Goal: Transaction & Acquisition: Purchase product/service

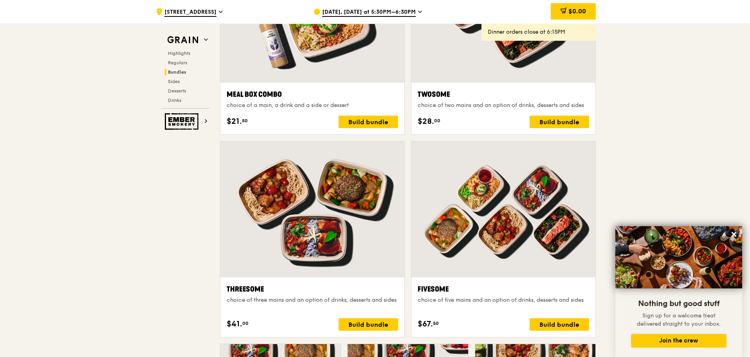
click at [396, 16] on span "Aug 20, Today at 5:30PM–6:30PM" at bounding box center [369, 12] width 94 height 9
click at [418, 11] on icon at bounding box center [420, 11] width 4 height 7
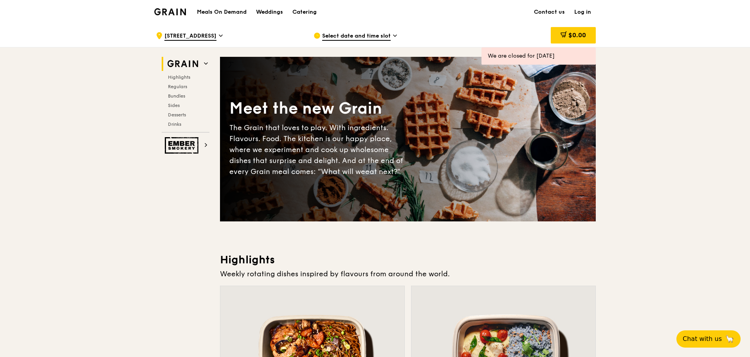
click at [386, 36] on span "Select date and time slot" at bounding box center [356, 36] width 69 height 9
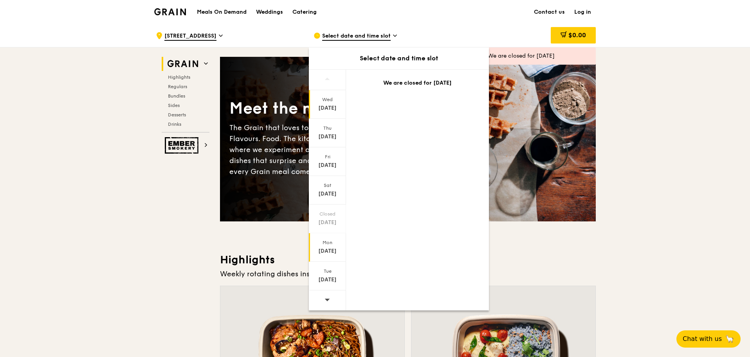
click at [327, 245] on div "Mon" at bounding box center [327, 242] width 35 height 6
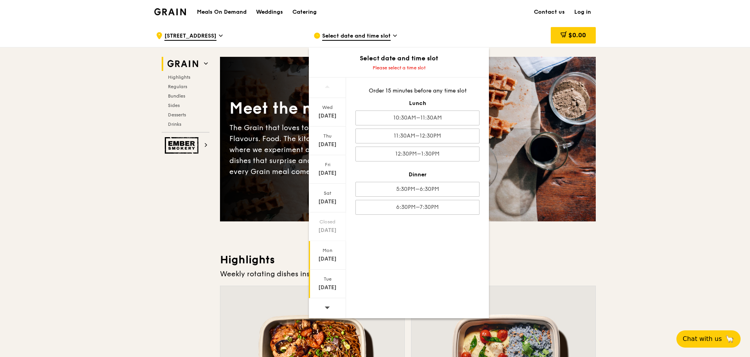
click at [324, 290] on div "[DATE]" at bounding box center [327, 287] width 35 height 8
click at [406, 135] on div "11:30AM–12:30PM" at bounding box center [418, 135] width 124 height 15
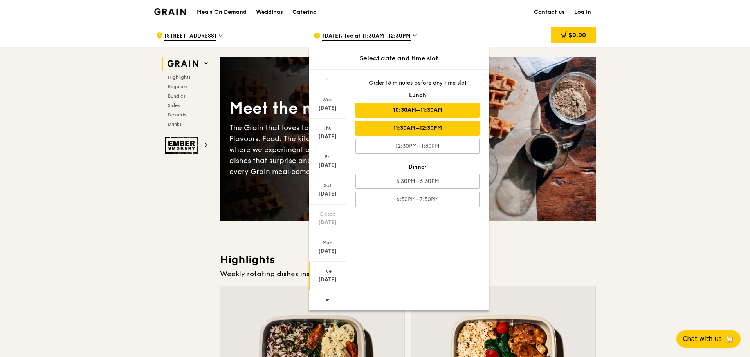
click at [410, 112] on div "10:30AM–11:30AM" at bounding box center [418, 110] width 124 height 15
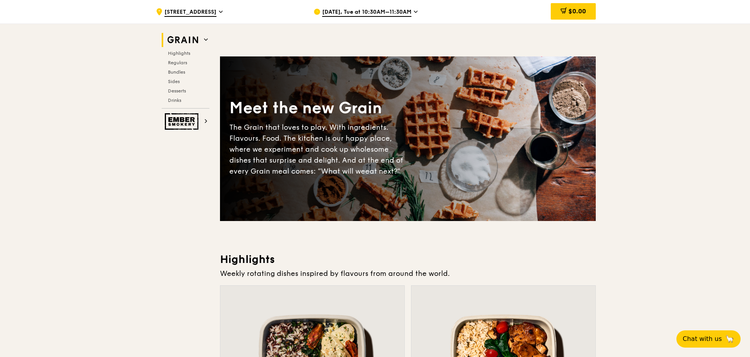
scroll to position [235, 0]
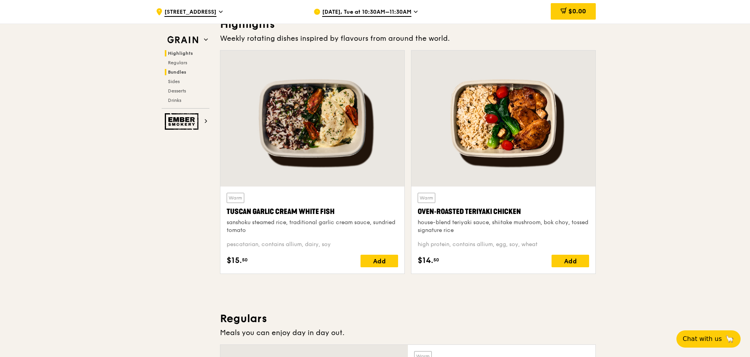
click at [176, 71] on span "Bundles" at bounding box center [177, 71] width 18 height 5
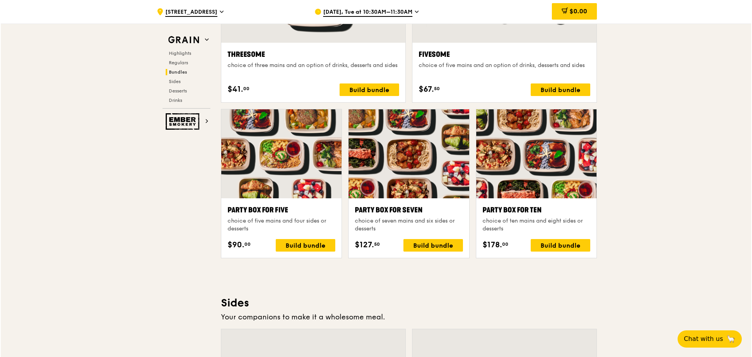
scroll to position [1206, 0]
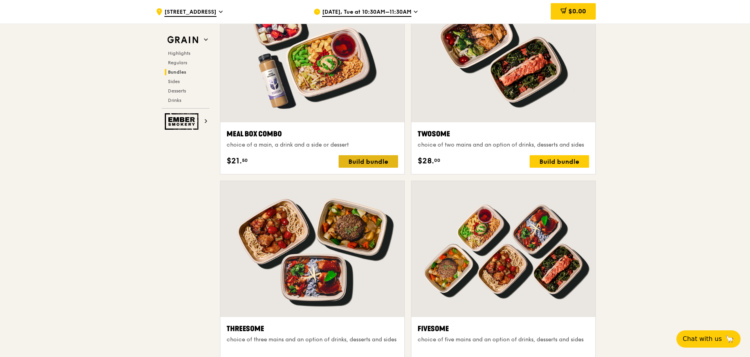
click at [368, 162] on div "Build bundle" at bounding box center [369, 161] width 60 height 13
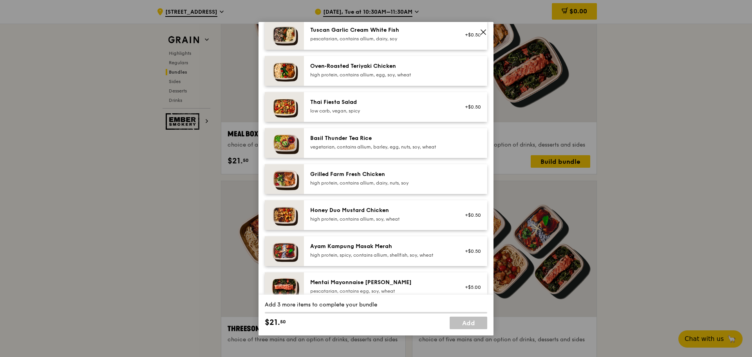
scroll to position [39, 0]
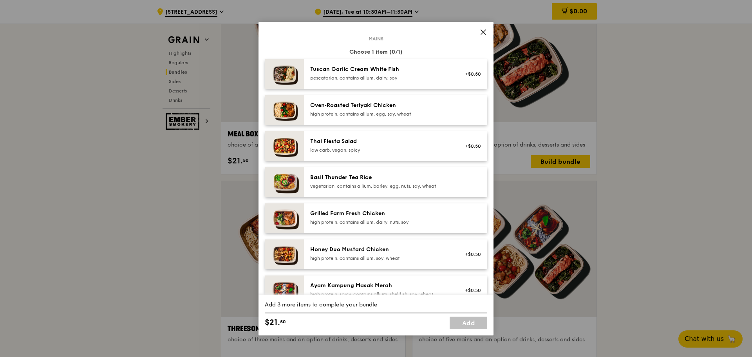
click at [398, 75] on div "pescatarian, contains allium, dairy, soy" at bounding box center [380, 78] width 141 height 6
click at [390, 100] on div "Oven‑Roasted Teriyaki Chicken high protein, contains allium, egg, soy, wheat" at bounding box center [395, 110] width 183 height 30
click at [381, 75] on div "pescatarian, contains allium, dairy, soy" at bounding box center [380, 78] width 141 height 6
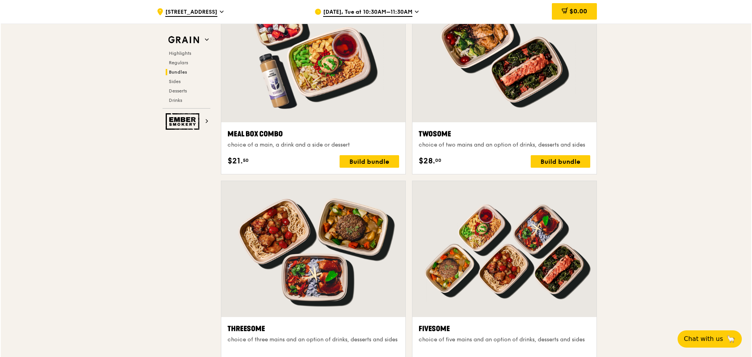
scroll to position [1089, 0]
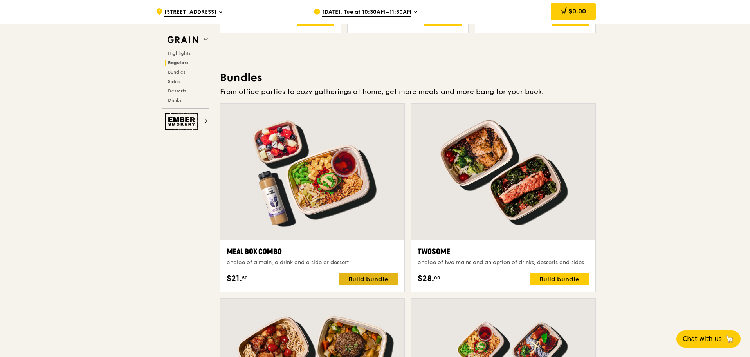
click at [378, 280] on div "Build bundle" at bounding box center [369, 279] width 60 height 13
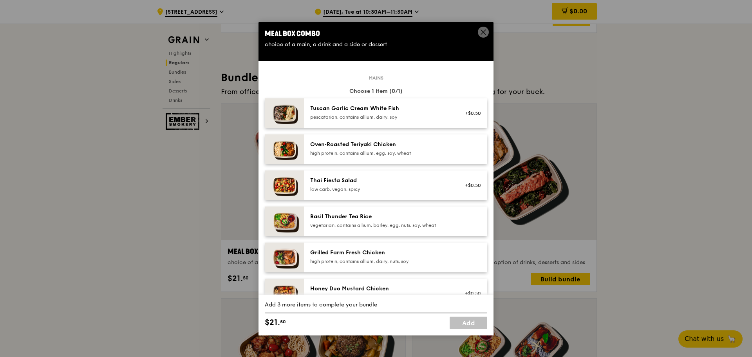
click at [387, 108] on div "Tuscan Garlic Cream White Fish" at bounding box center [380, 109] width 141 height 8
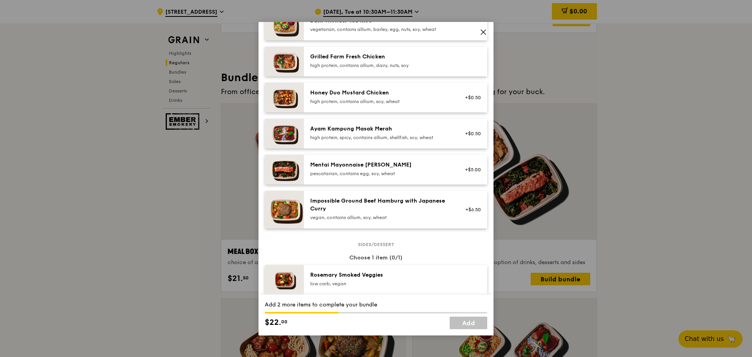
scroll to position [313, 0]
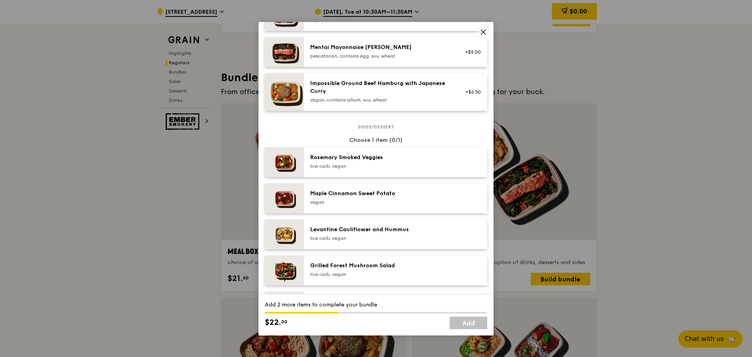
click at [372, 161] on div "Rosemary Smoked Veggies" at bounding box center [380, 157] width 141 height 8
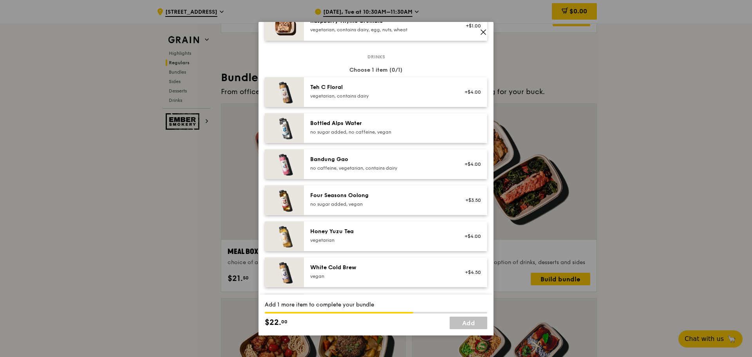
scroll to position [822, 0]
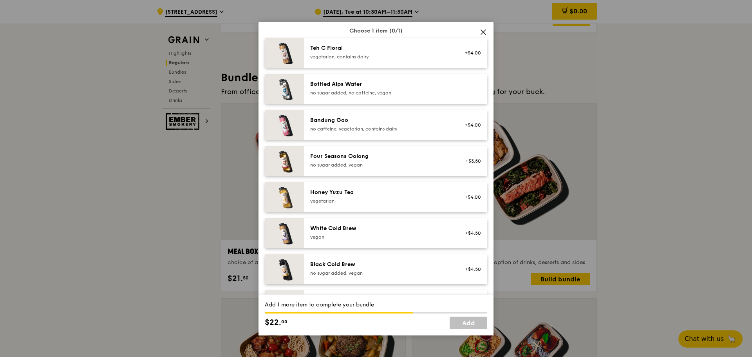
click at [384, 183] on div "Honey Yuzu Tea vegetarian +$4.00" at bounding box center [395, 197] width 183 height 30
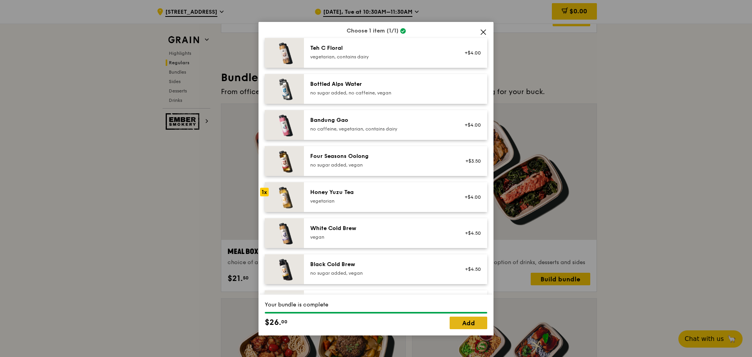
click at [463, 321] on link "Add" at bounding box center [468, 322] width 38 height 13
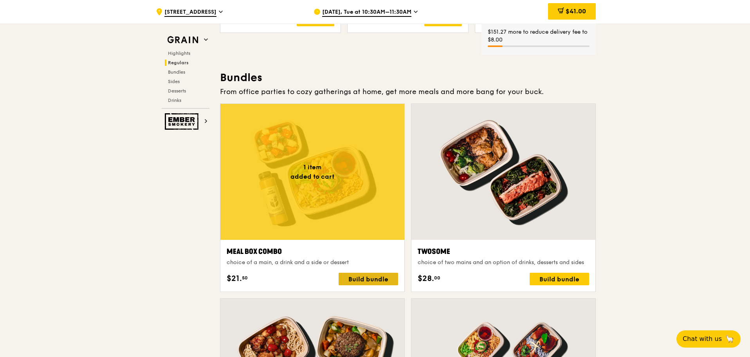
click at [378, 276] on div "Build bundle" at bounding box center [369, 279] width 60 height 13
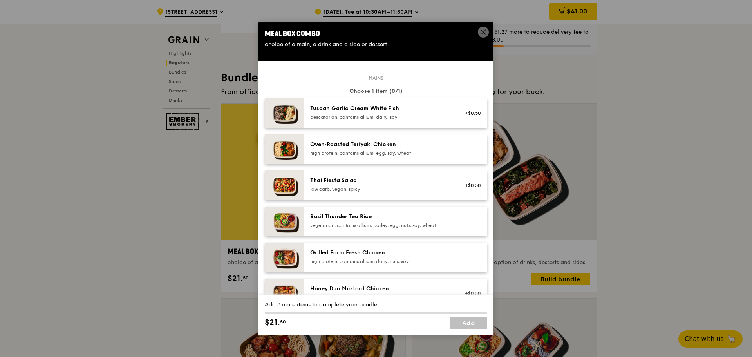
click at [350, 152] on div "high protein, contains allium, egg, soy, wheat" at bounding box center [380, 153] width 141 height 6
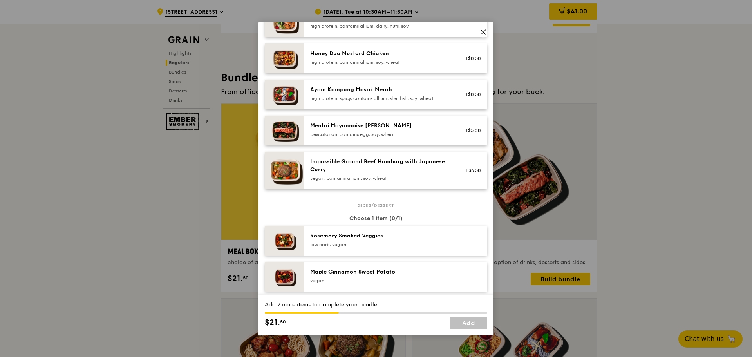
scroll to position [313, 0]
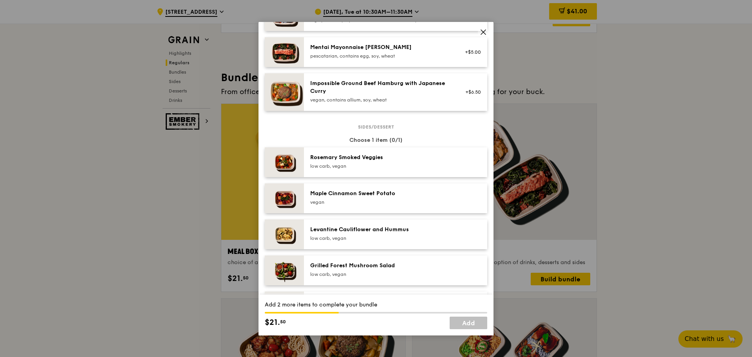
click at [368, 190] on div "Maple Cinnamon Sweet Potato" at bounding box center [380, 194] width 141 height 8
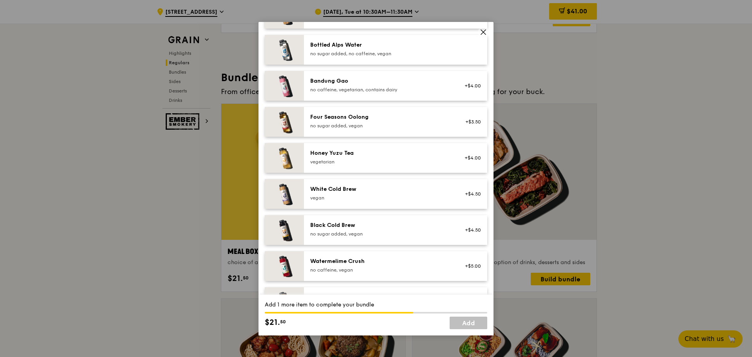
scroll to position [890, 0]
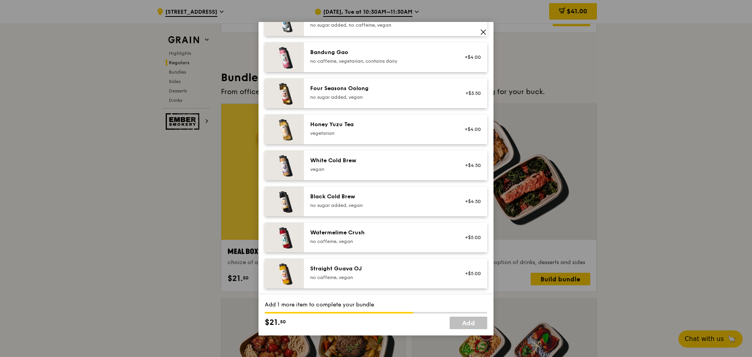
click at [345, 235] on div "Watermelime Crush" at bounding box center [380, 233] width 141 height 8
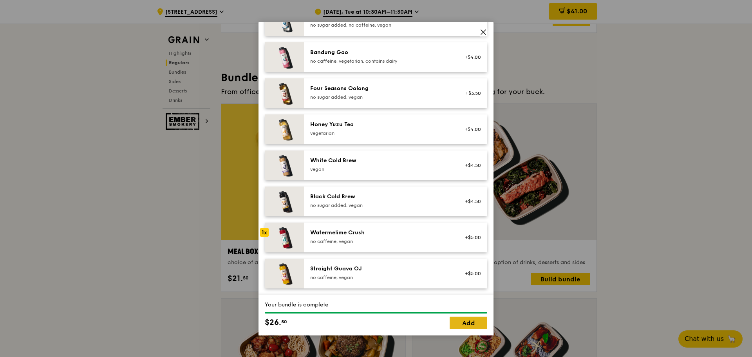
click at [462, 326] on link "Add" at bounding box center [468, 322] width 38 height 13
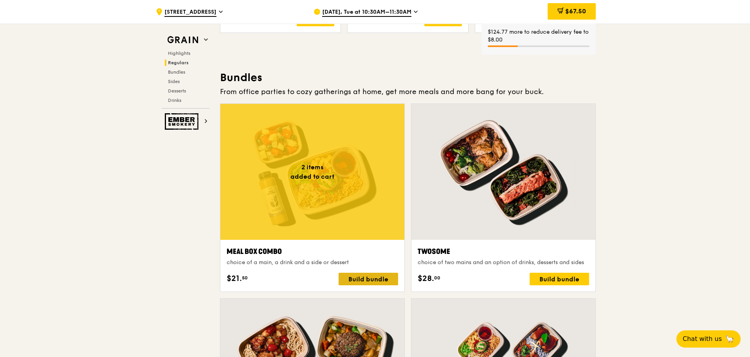
click at [359, 276] on div "Build bundle" at bounding box center [369, 279] width 60 height 13
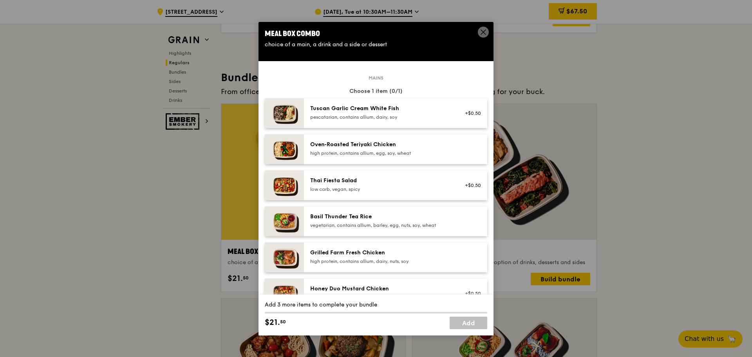
click at [356, 229] on div "Basil Thunder Tea Rice vegetarian, contains allium, barley, egg, nuts, soy, whe…" at bounding box center [380, 221] width 150 height 17
click at [473, 323] on link "Add" at bounding box center [468, 322] width 38 height 13
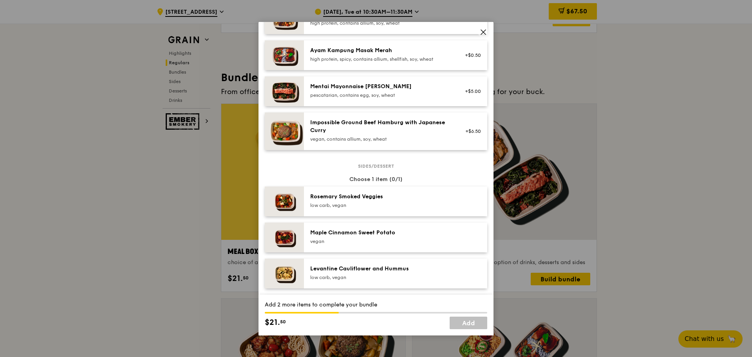
scroll to position [313, 0]
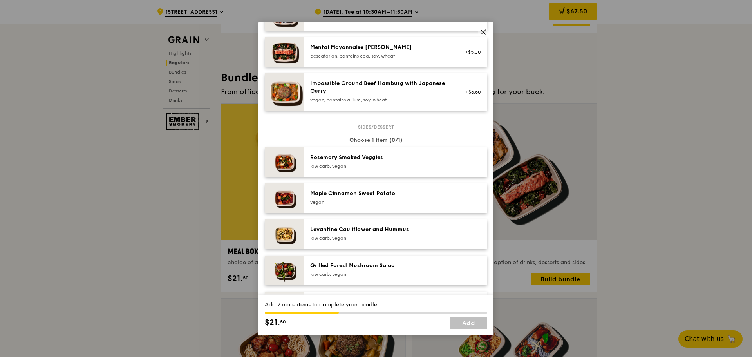
click at [375, 259] on div "Grilled Forest Mushroom Salad low carb, vegan" at bounding box center [395, 270] width 183 height 30
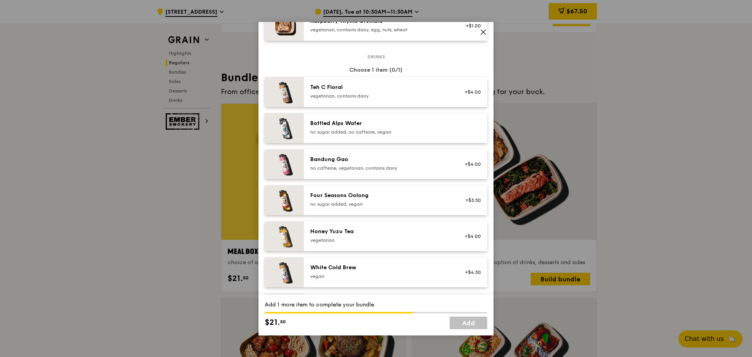
scroll to position [890, 0]
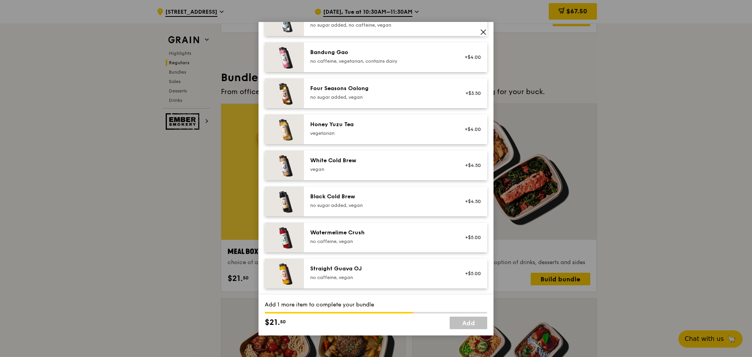
click at [375, 280] on div "no caffeine, vegan" at bounding box center [380, 277] width 141 height 6
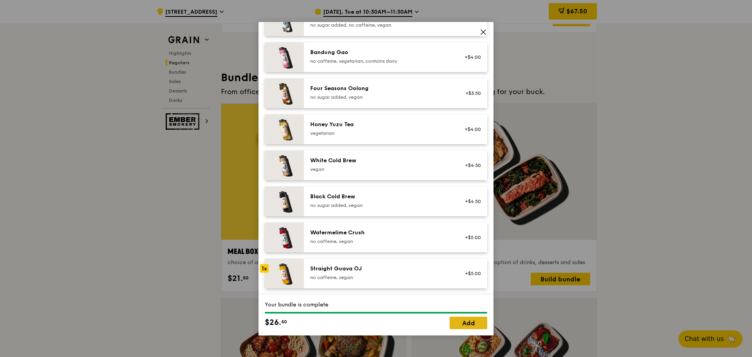
click at [469, 321] on link "Add" at bounding box center [468, 322] width 38 height 13
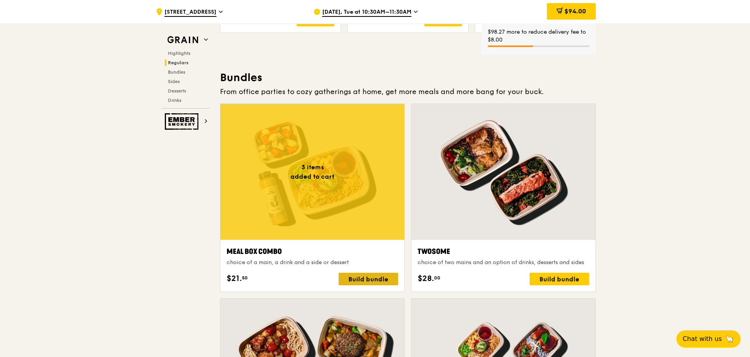
click at [359, 277] on div "Build bundle" at bounding box center [369, 279] width 60 height 13
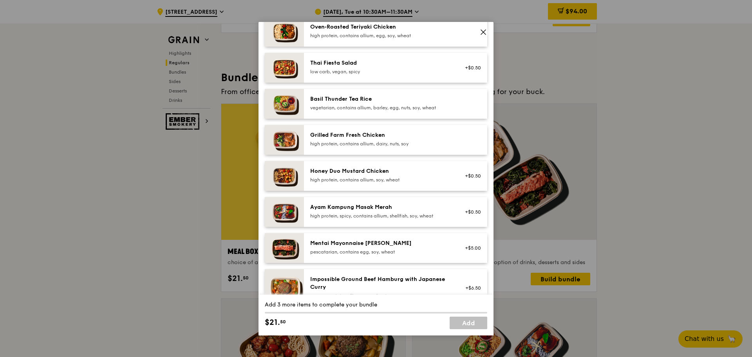
scroll to position [157, 0]
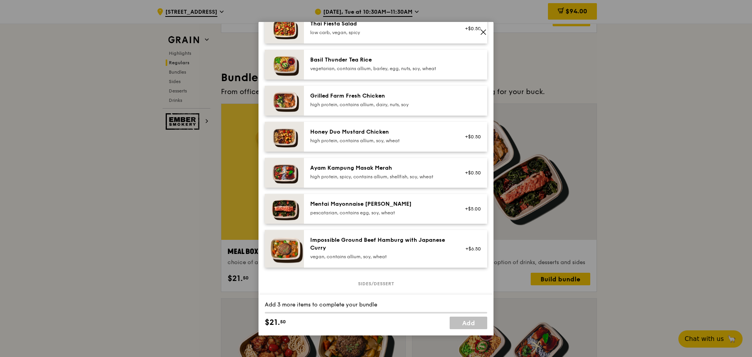
click at [365, 247] on div "Impossible Ground Beef Hamburg with Japanese Curry" at bounding box center [380, 244] width 141 height 16
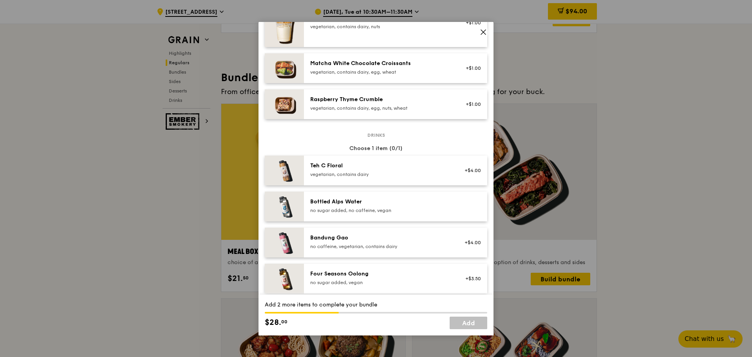
scroll to position [744, 0]
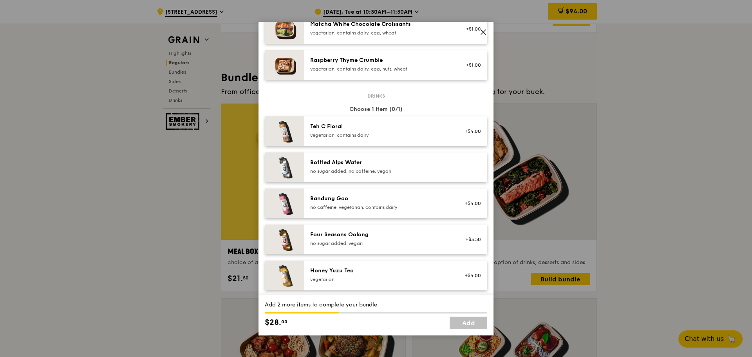
click at [379, 200] on div "Bandung Gao" at bounding box center [380, 199] width 141 height 8
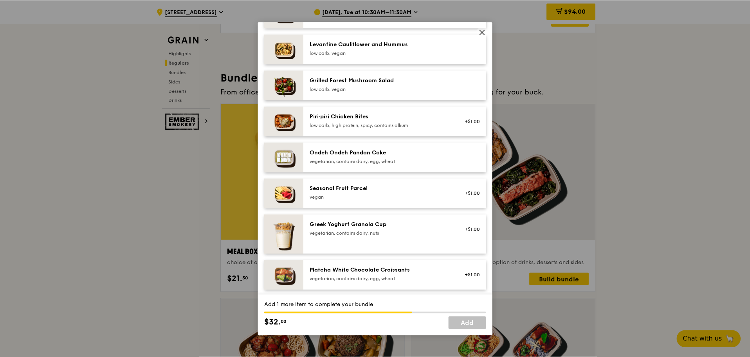
scroll to position [459, 0]
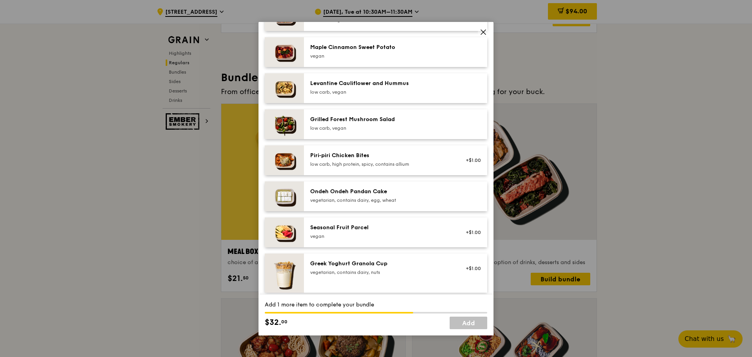
click at [399, 158] on div "Piri‑piri Chicken Bites" at bounding box center [380, 156] width 141 height 8
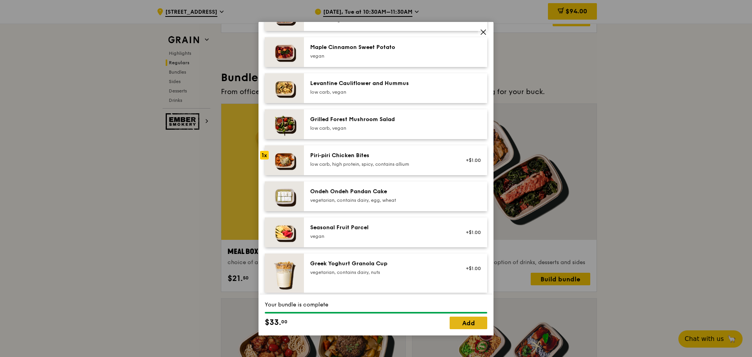
click at [475, 325] on link "Add" at bounding box center [468, 322] width 38 height 13
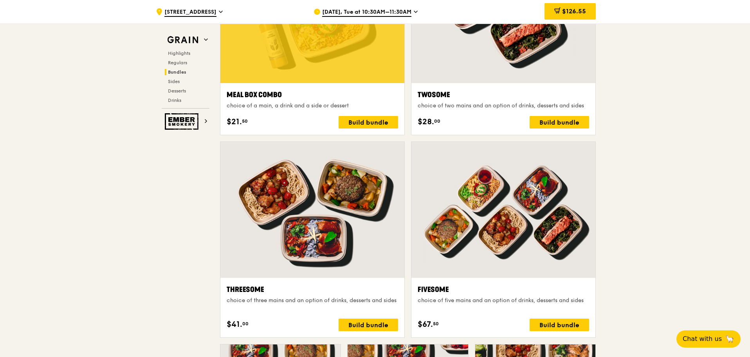
scroll to position [1128, 0]
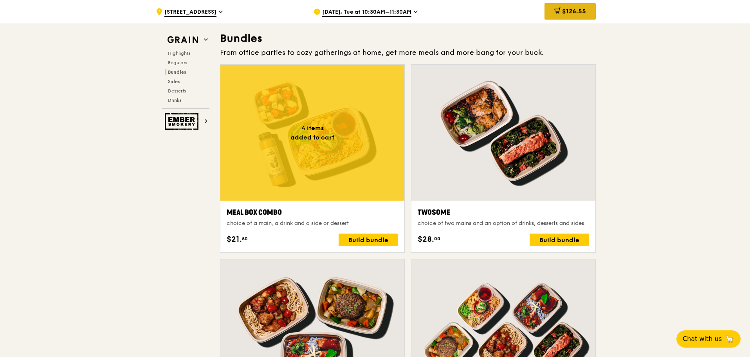
click at [572, 9] on span "$126.55" at bounding box center [574, 10] width 24 height 7
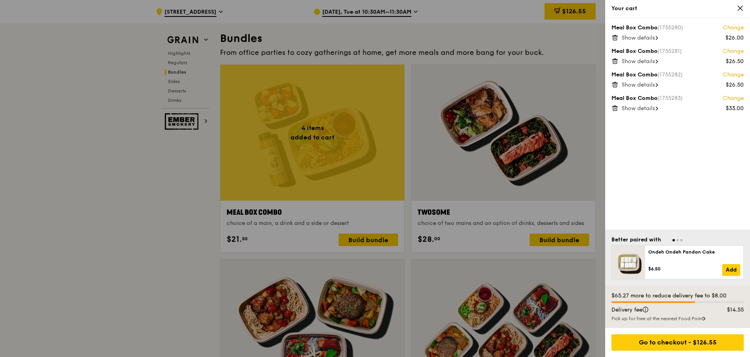
click at [614, 36] on icon at bounding box center [615, 37] width 7 height 7
click at [614, 42] on div "Meal Box Combo (1755281) Change $26.50 Show details Meal Box Combo (1755282) Ch…" at bounding box center [677, 124] width 145 height 212
click at [614, 40] on icon at bounding box center [615, 38] width 4 height 4
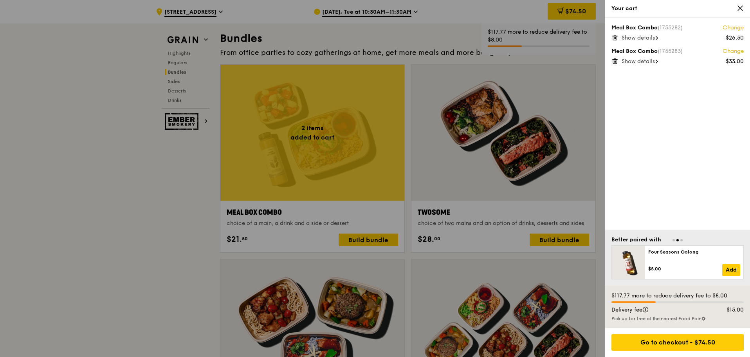
click at [616, 57] on span at bounding box center [615, 60] width 7 height 7
click at [616, 39] on icon at bounding box center [615, 37] width 7 height 7
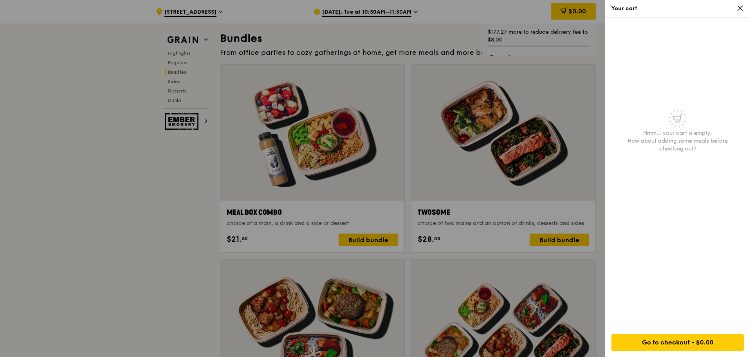
click at [742, 8] on icon at bounding box center [740, 8] width 7 height 7
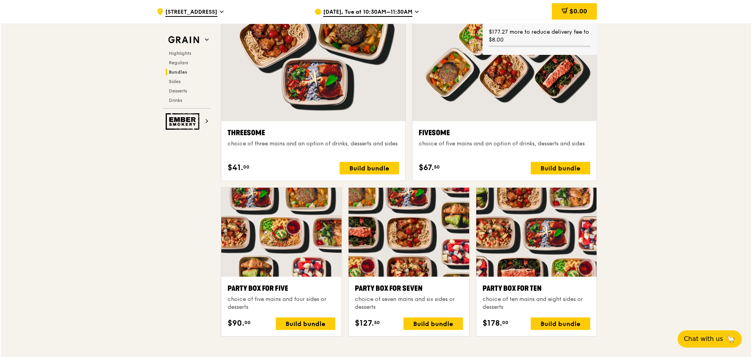
scroll to position [1558, 0]
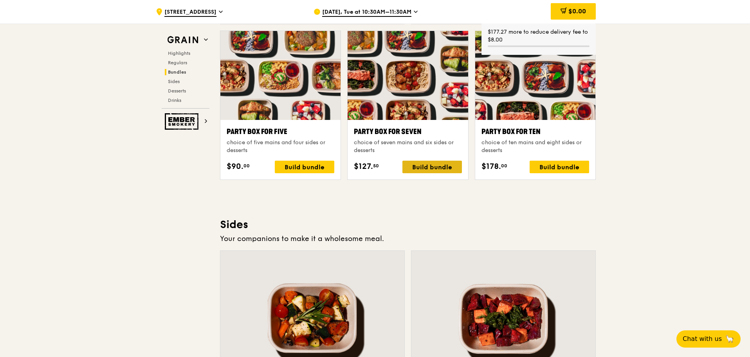
click at [446, 162] on div "Build bundle" at bounding box center [433, 167] width 60 height 13
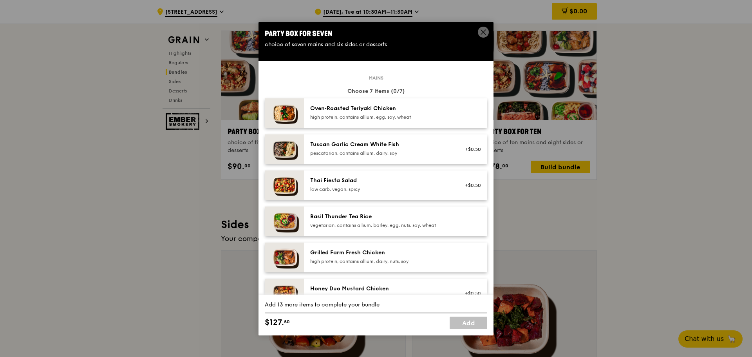
click at [401, 121] on div "Oven‑Roasted Teriyaki Chicken high protein, contains allium, egg, soy, wheat" at bounding box center [380, 113] width 150 height 17
click at [395, 154] on div "pescatarian, contains allium, dairy, soy" at bounding box center [380, 153] width 141 height 6
click at [385, 182] on div "Thai Fiesta Salad" at bounding box center [380, 181] width 141 height 8
click at [381, 215] on div "Basil Thunder Tea Rice" at bounding box center [380, 217] width 141 height 8
click at [378, 260] on div "high protein, contains allium, dairy, nuts, soy" at bounding box center [380, 261] width 141 height 6
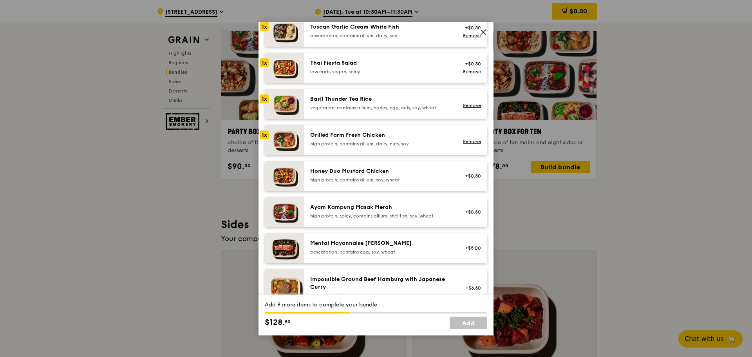
scroll to position [157, 0]
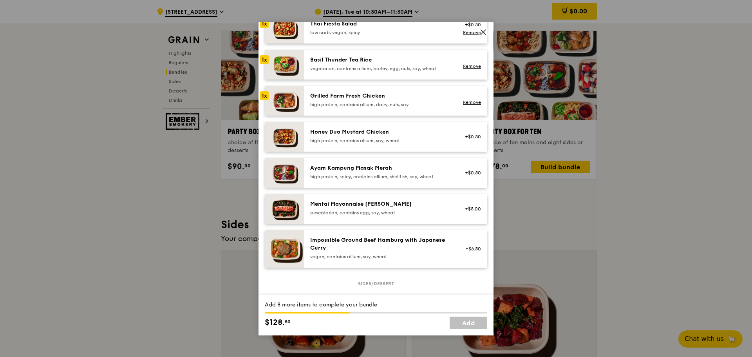
click at [377, 249] on div "Impossible Ground Beef Hamburg with Japanese Curry" at bounding box center [380, 244] width 141 height 16
click at [366, 140] on div "high protein, contains allium, soy, wheat" at bounding box center [380, 140] width 141 height 6
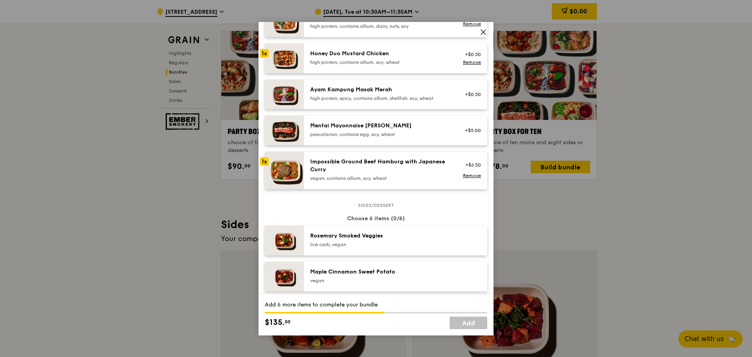
scroll to position [313, 0]
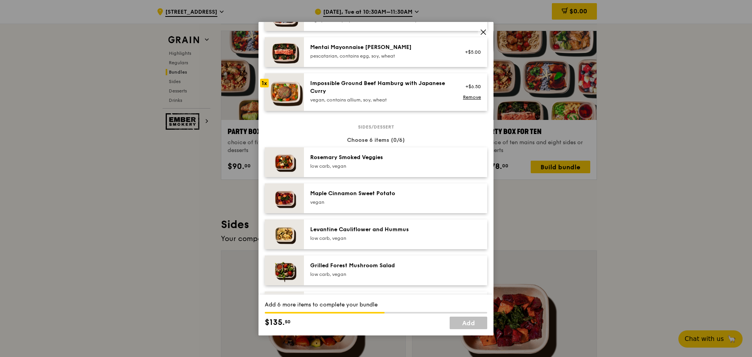
click at [383, 169] on div "low carb, vegan" at bounding box center [380, 166] width 141 height 6
click at [377, 196] on div "Maple Cinnamon Sweet Potato" at bounding box center [380, 194] width 141 height 8
click at [374, 230] on div "Levantine Cauliflower and Hummus" at bounding box center [380, 230] width 141 height 8
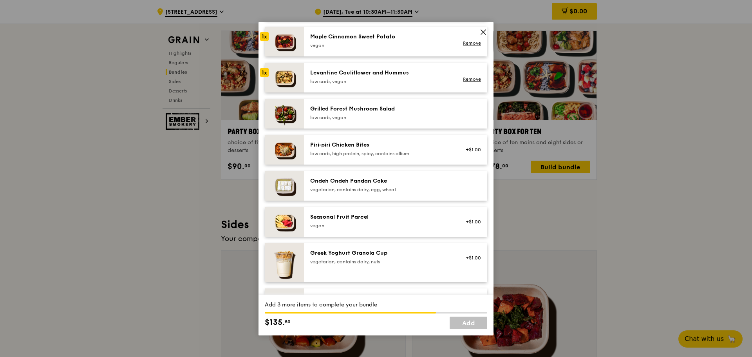
click at [382, 115] on div "low carb, vegan" at bounding box center [380, 117] width 141 height 6
click at [370, 148] on div "Piri‑piri Chicken Bites" at bounding box center [380, 145] width 141 height 8
click at [366, 79] on div "low carb, vegan" at bounding box center [380, 81] width 141 height 6
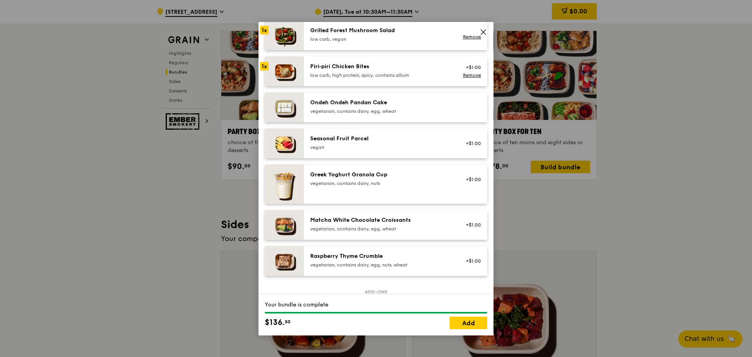
scroll to position [509, 0]
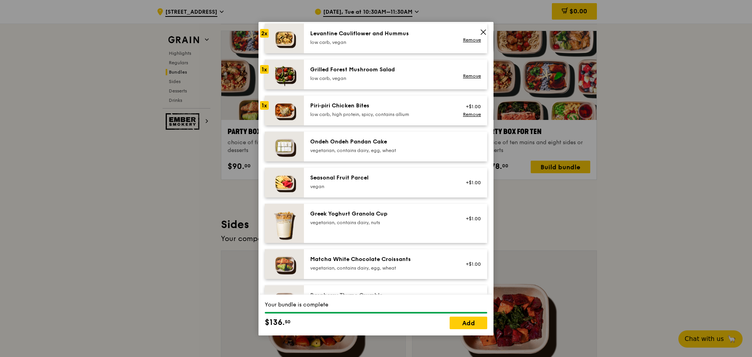
click at [365, 177] on div "Seasonal Fruit Parcel" at bounding box center [380, 178] width 141 height 8
click at [358, 144] on div "Ondeh Ondeh Pandan Cake" at bounding box center [380, 142] width 141 height 8
click at [304, 145] on div "Ondeh Ondeh Pandan Cake vegetarian, contains dairy, egg, wheat" at bounding box center [395, 147] width 183 height 30
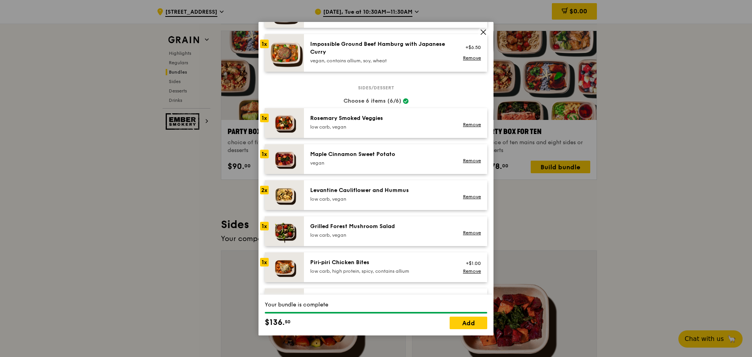
scroll to position [392, 0]
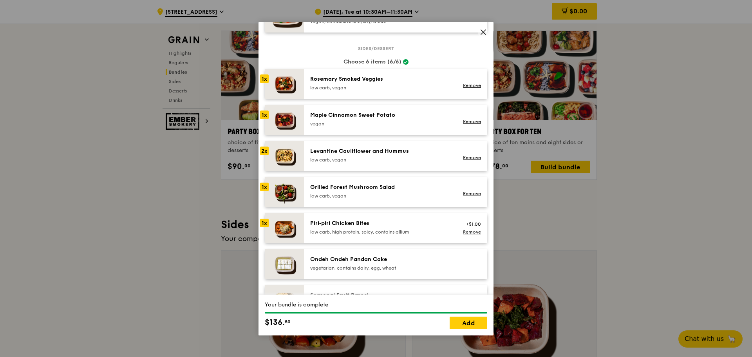
click at [360, 157] on div "low carb, vegan" at bounding box center [380, 160] width 141 height 6
click at [460, 156] on div "Remove" at bounding box center [470, 157] width 21 height 6
click at [466, 157] on link "Remove" at bounding box center [472, 157] width 18 height 5
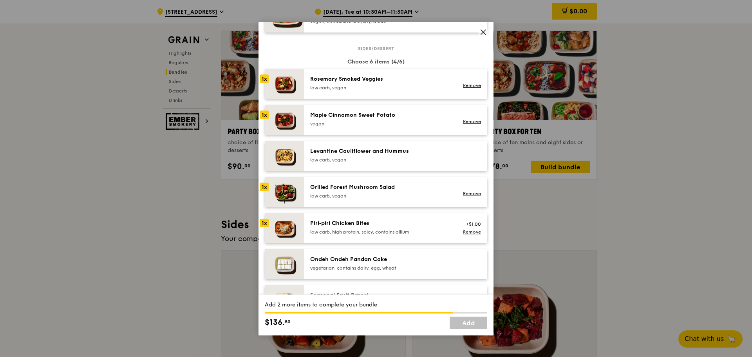
click at [413, 157] on div "low carb, vegan" at bounding box center [380, 160] width 141 height 6
click at [464, 156] on link "Remove" at bounding box center [472, 157] width 18 height 5
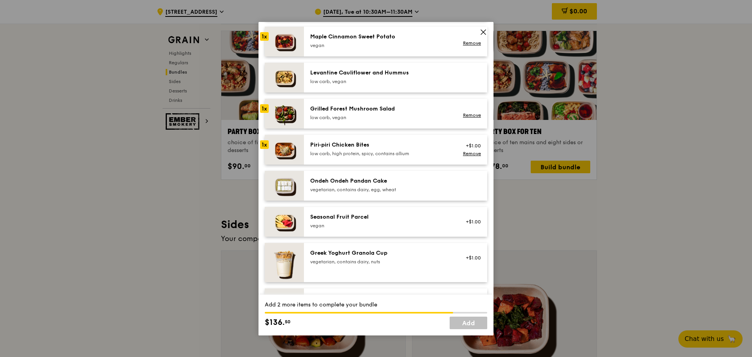
click at [367, 187] on div "vegetarian, contains dairy, egg, wheat" at bounding box center [380, 189] width 141 height 6
click at [360, 218] on div "Seasonal Fruit Parcel" at bounding box center [380, 217] width 141 height 8
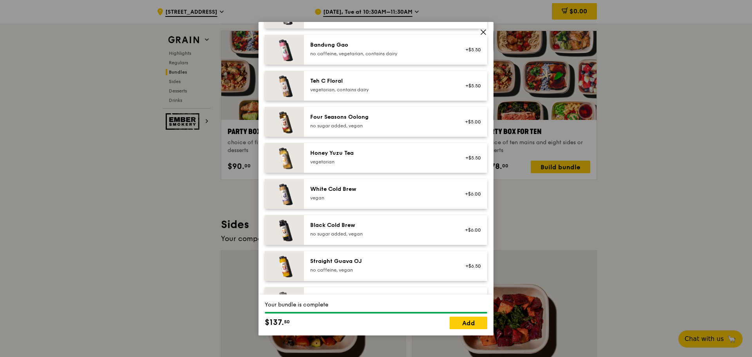
scroll to position [890, 0]
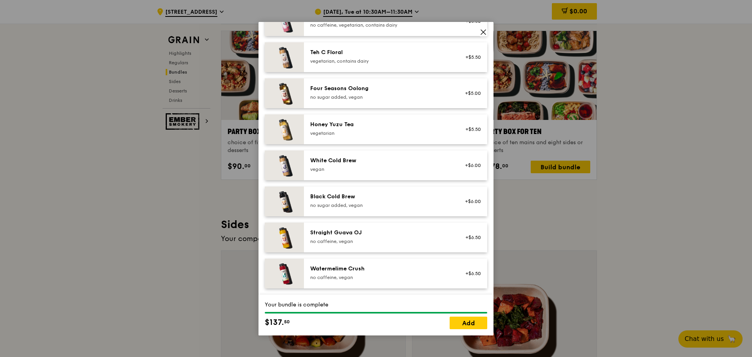
click at [330, 276] on div "no caffeine, vegan" at bounding box center [380, 277] width 141 height 6
click at [343, 234] on div "Straight Guava OJ" at bounding box center [380, 233] width 141 height 8
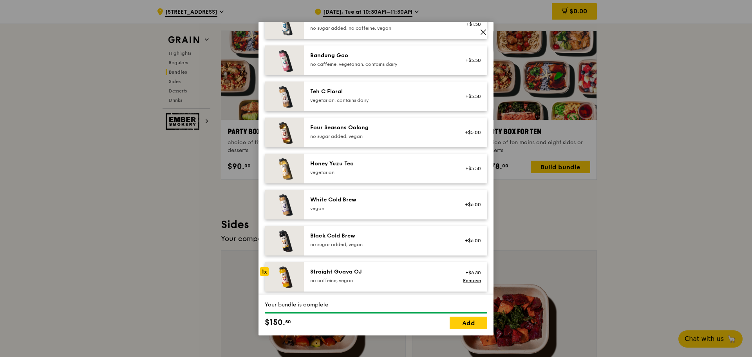
click at [379, 176] on div "Honey Yuzu Tea vegetarian" at bounding box center [380, 168] width 150 height 17
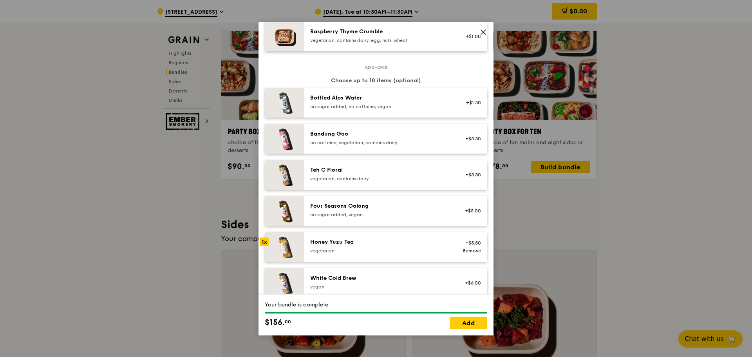
click at [359, 208] on div "Four Seasons Oolong" at bounding box center [380, 206] width 141 height 8
click at [377, 144] on div "no caffeine, vegetarian, contains dairy" at bounding box center [380, 142] width 141 height 6
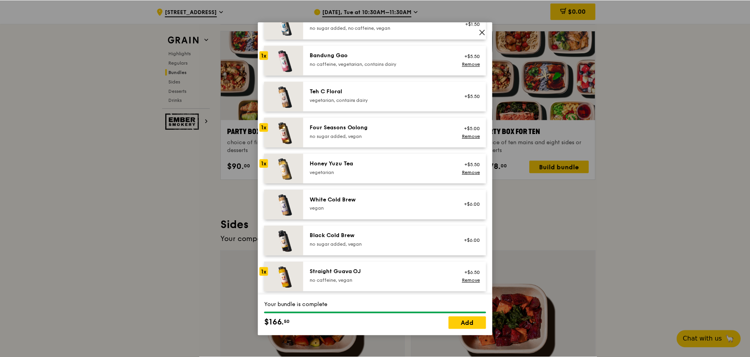
scroll to position [890, 0]
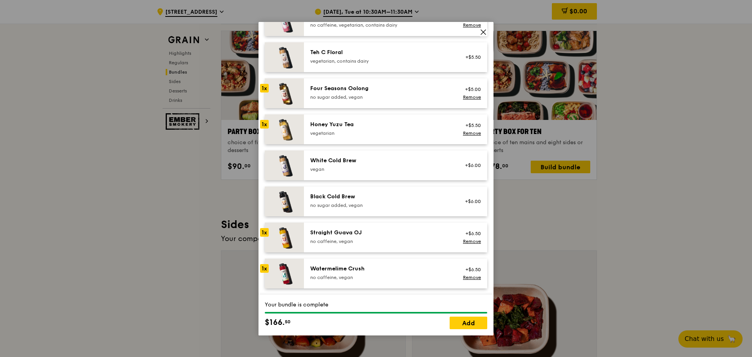
click at [381, 270] on div "Watermelime Crush" at bounding box center [380, 269] width 141 height 8
click at [381, 233] on div "Straight Guava OJ" at bounding box center [380, 233] width 141 height 8
click at [470, 321] on link "Add" at bounding box center [468, 322] width 38 height 13
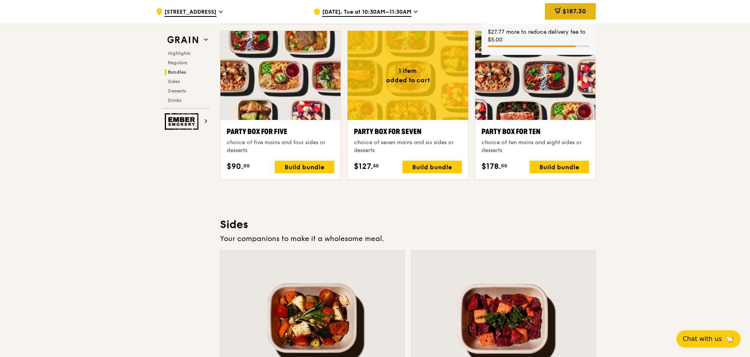
click at [576, 14] on span "$187.30" at bounding box center [574, 10] width 23 height 7
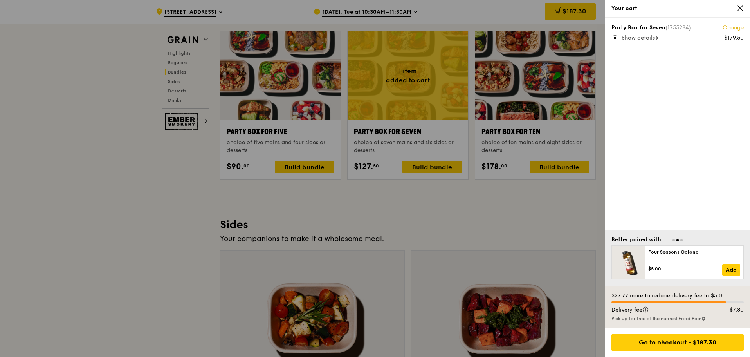
click at [631, 40] on span "Show details" at bounding box center [638, 37] width 33 height 7
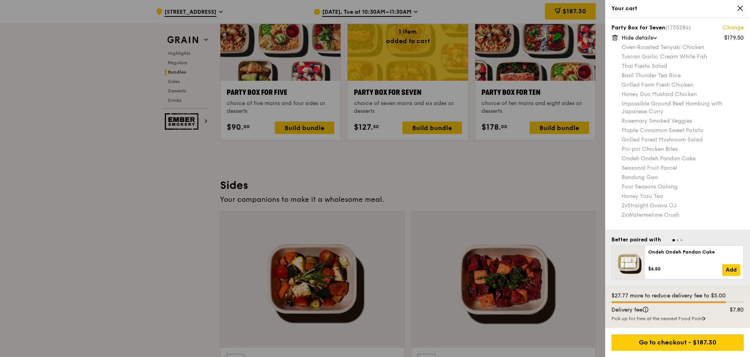
scroll to position [1558, 0]
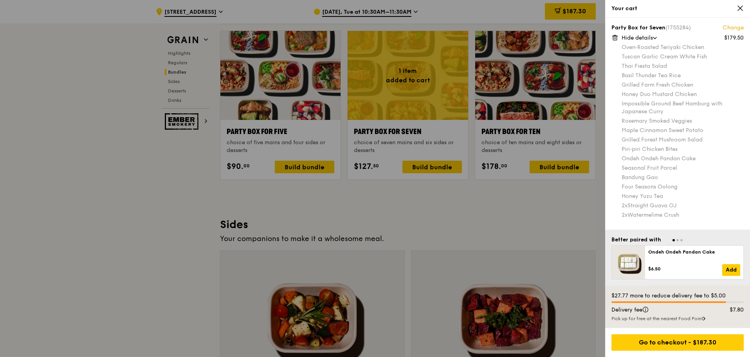
click at [514, 216] on div at bounding box center [375, 178] width 750 height 357
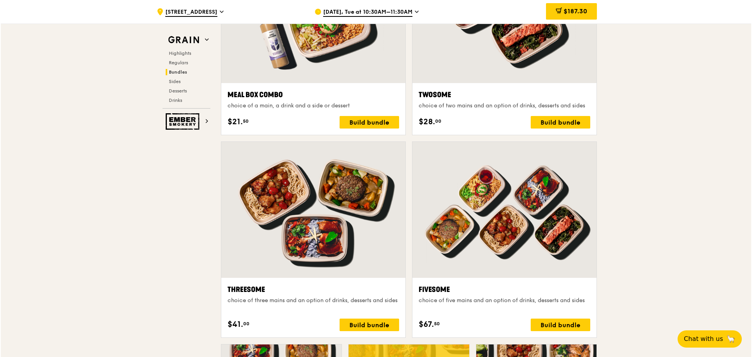
scroll to position [1480, 0]
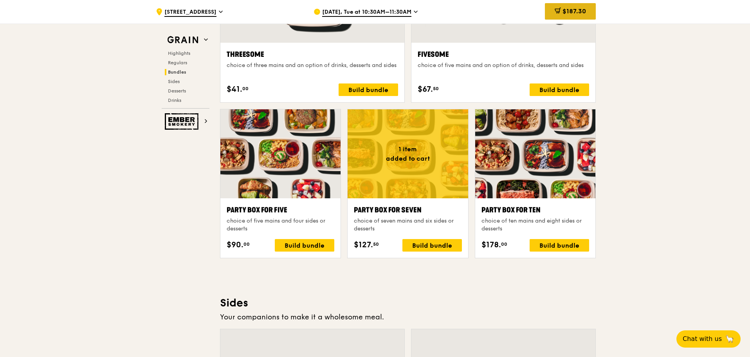
click at [590, 15] on div "$187.30" at bounding box center [570, 11] width 51 height 16
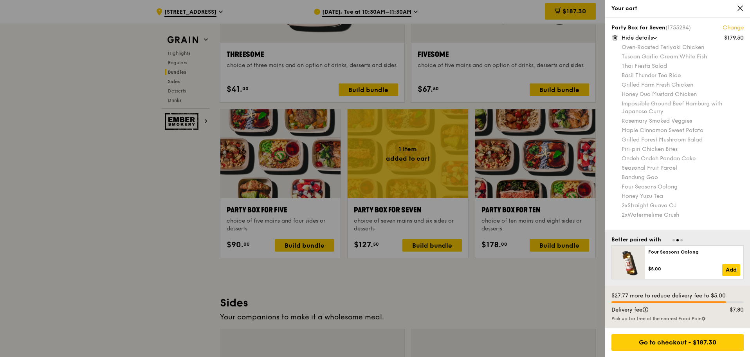
click at [613, 37] on icon at bounding box center [615, 38] width 4 height 4
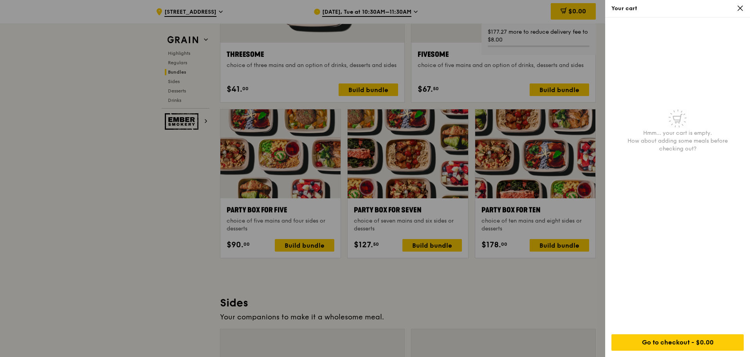
click at [303, 247] on div at bounding box center [375, 178] width 750 height 357
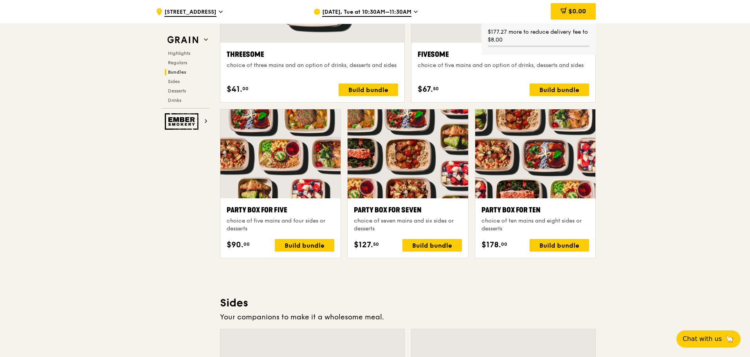
click at [303, 247] on div "Build bundle" at bounding box center [305, 245] width 60 height 13
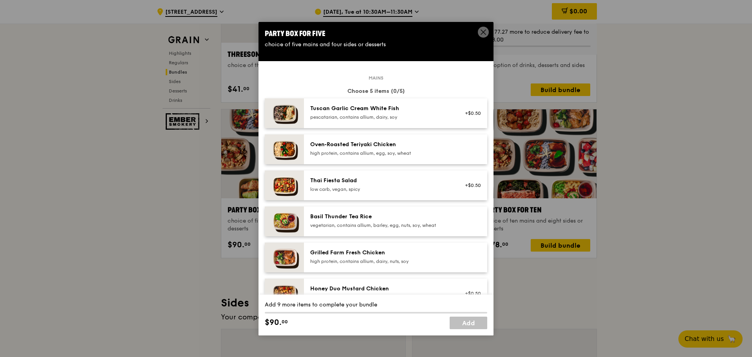
click at [376, 114] on div "pescatarian, contains allium, dairy, soy" at bounding box center [380, 117] width 141 height 6
click at [371, 149] on div "Oven‑Roasted Teriyaki Chicken high protein, contains allium, egg, soy, wheat" at bounding box center [380, 149] width 141 height 16
click at [368, 175] on div "Thai Fiesta Salad low carb, vegan, spicy +$0.50" at bounding box center [395, 185] width 183 height 30
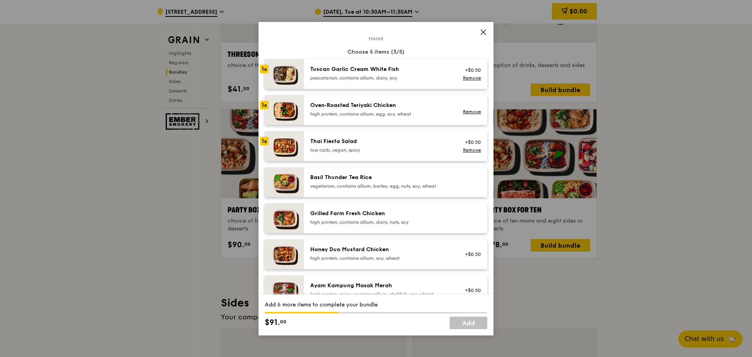
click at [399, 178] on div "Basil Thunder Tea Rice" at bounding box center [380, 177] width 141 height 8
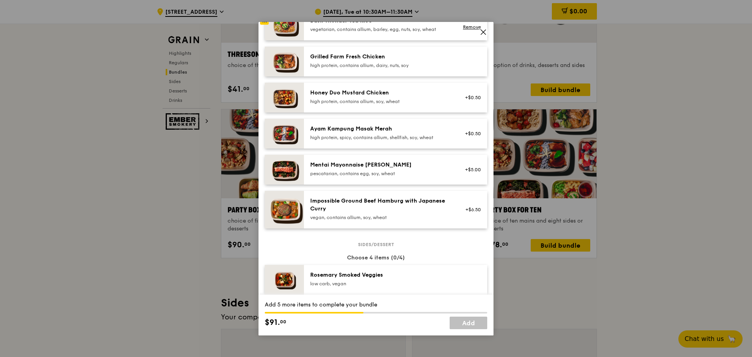
scroll to position [117, 0]
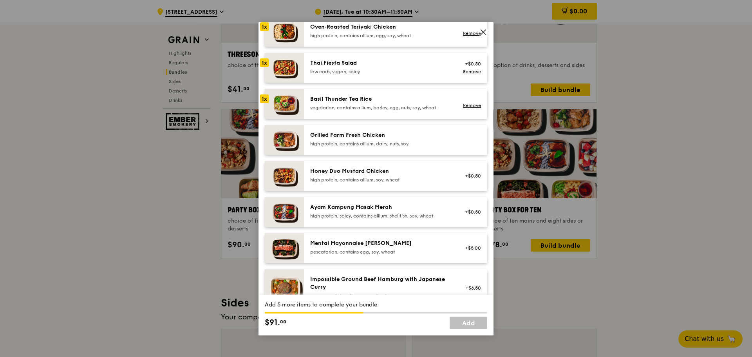
click at [399, 143] on div "high protein, contains allium, dairy, nuts, soy" at bounding box center [380, 144] width 141 height 6
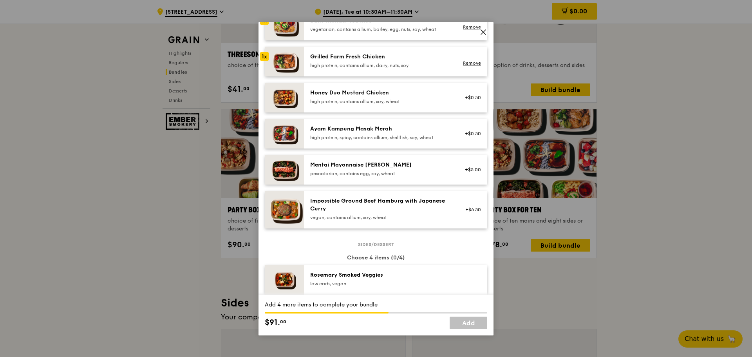
scroll to position [313, 0]
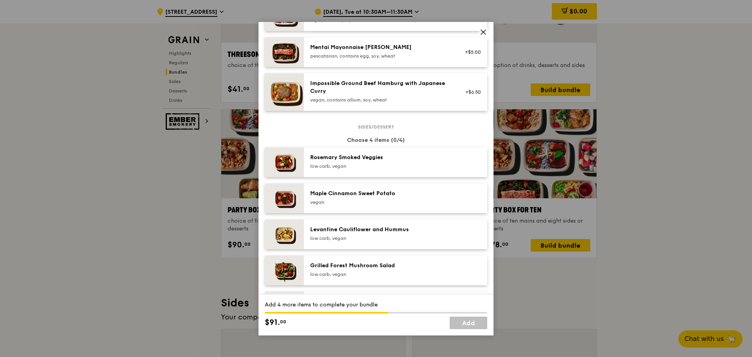
click at [400, 164] on div "low carb, vegan" at bounding box center [380, 166] width 141 height 6
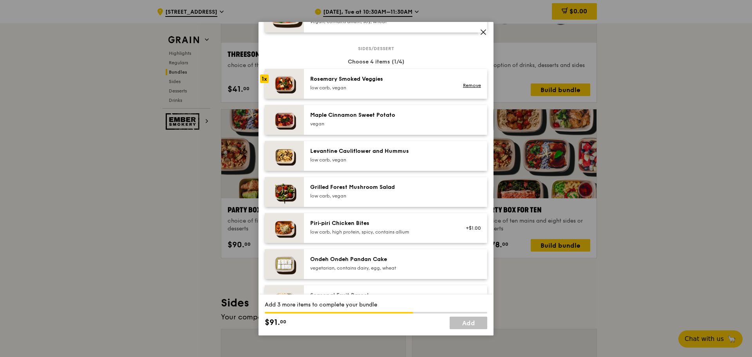
click at [400, 192] on div "Grilled Forest Mushroom Salad low carb, vegan" at bounding box center [380, 191] width 141 height 16
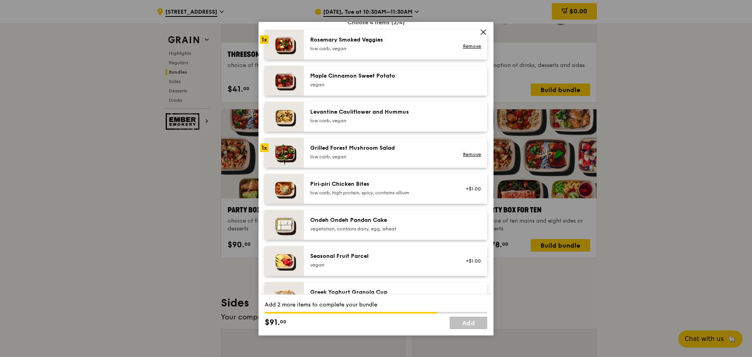
scroll to position [470, 0]
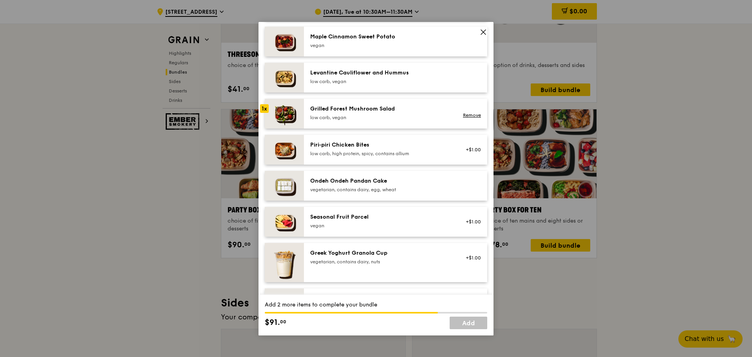
click at [387, 191] on div "vegetarian, contains dairy, egg, wheat" at bounding box center [380, 189] width 141 height 6
click at [382, 216] on div "Seasonal Fruit Parcel" at bounding box center [380, 217] width 141 height 8
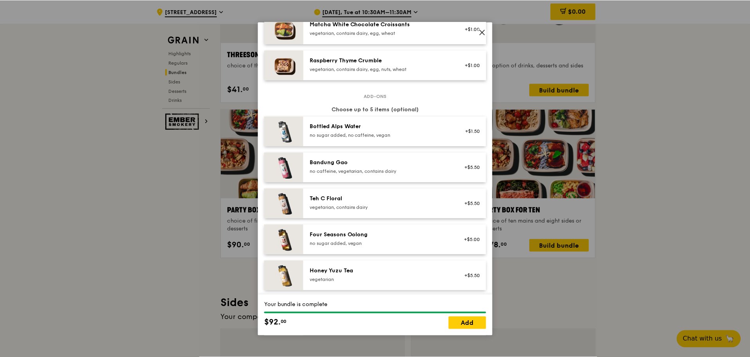
scroll to position [890, 0]
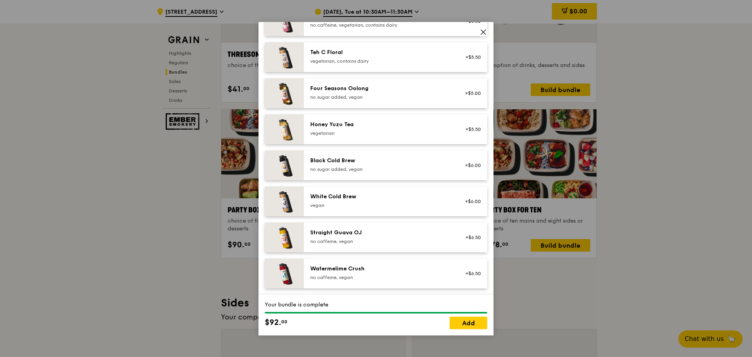
click at [360, 268] on div "Watermelime Crush" at bounding box center [380, 269] width 141 height 8
click at [360, 229] on div "Straight Guava OJ" at bounding box center [380, 233] width 141 height 8
click at [357, 243] on div "no caffeine, vegan" at bounding box center [380, 241] width 141 height 6
click at [356, 269] on div "Watermelime Crush" at bounding box center [380, 269] width 141 height 8
click at [386, 138] on div "Honey Yuzu Tea vegetarian +$5.50" at bounding box center [395, 129] width 183 height 30
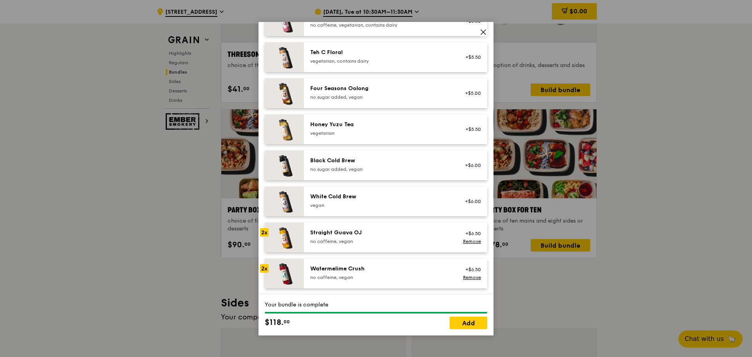
click at [386, 138] on div "Honey Yuzu Tea vegetarian +$5.50" at bounding box center [395, 129] width 183 height 30
click at [385, 135] on div "vegetarian" at bounding box center [380, 133] width 141 height 6
click at [384, 123] on div "Honey Yuzu Tea" at bounding box center [380, 125] width 141 height 8
click at [468, 324] on link "Add" at bounding box center [468, 322] width 38 height 13
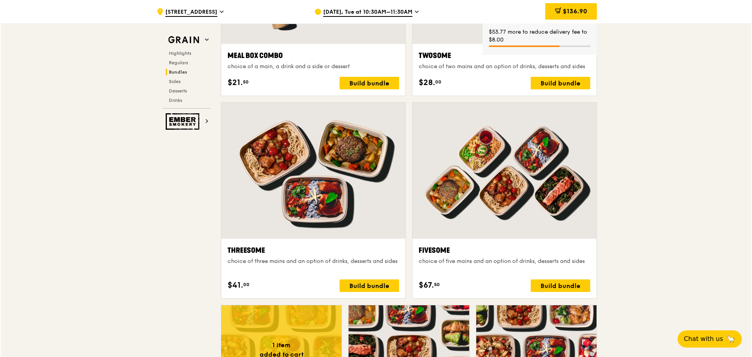
scroll to position [1167, 0]
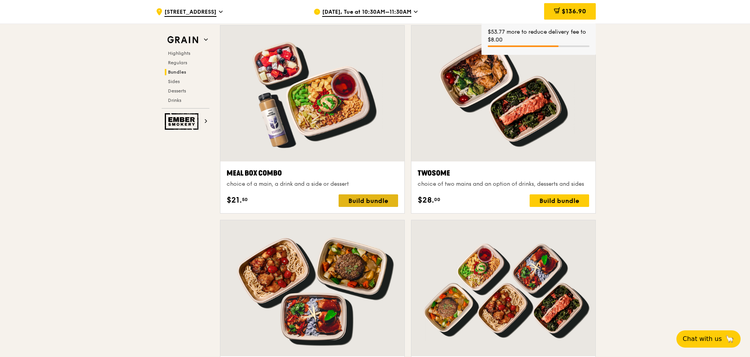
click at [374, 197] on div "Build bundle" at bounding box center [369, 200] width 60 height 13
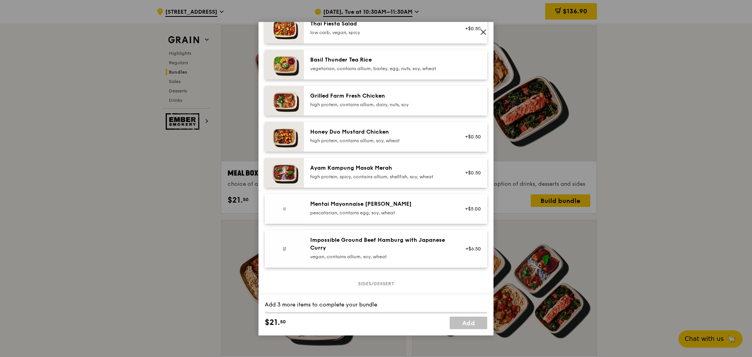
scroll to position [196, 0]
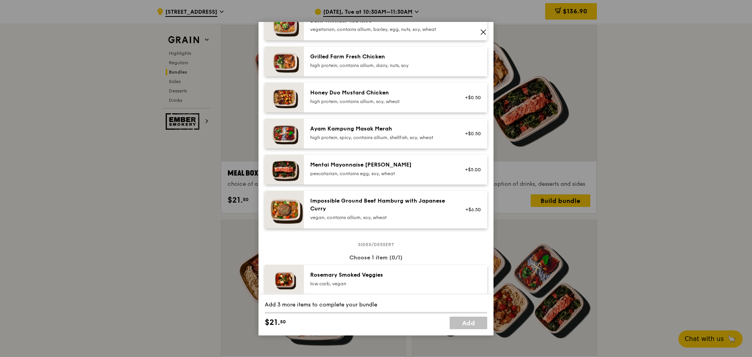
click at [371, 204] on div "Impossible Ground Beef Hamburg with Japanese Curry" at bounding box center [380, 205] width 141 height 16
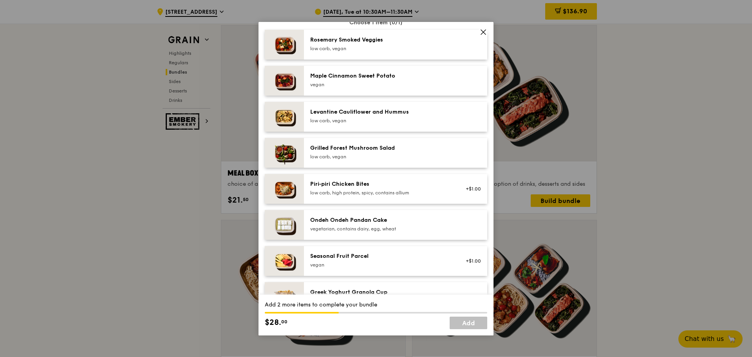
scroll to position [392, 0]
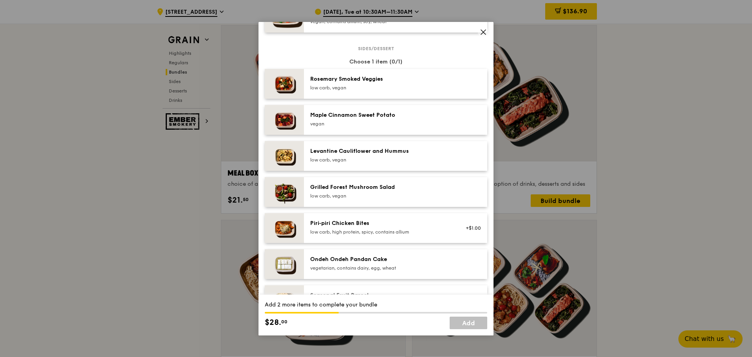
click at [359, 193] on div "low carb, vegan" at bounding box center [380, 196] width 141 height 6
click at [364, 185] on div "Grilled Forest Mushroom Salad" at bounding box center [380, 187] width 141 height 8
click at [361, 157] on div "low carb, vegan" at bounding box center [380, 160] width 141 height 6
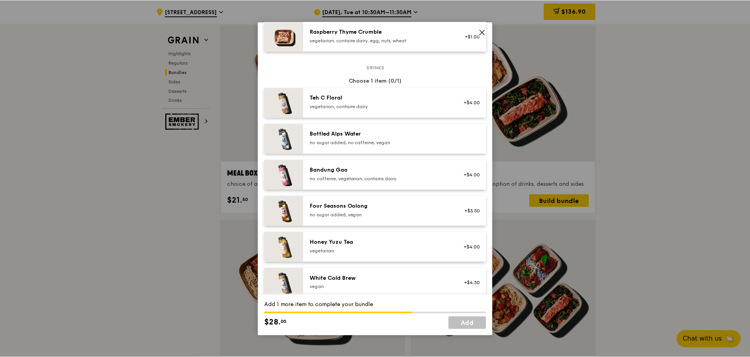
scroll to position [851, 0]
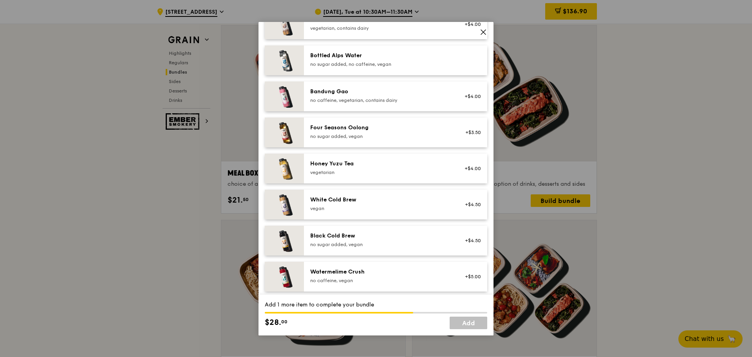
click at [375, 174] on div "vegetarian" at bounding box center [380, 172] width 141 height 6
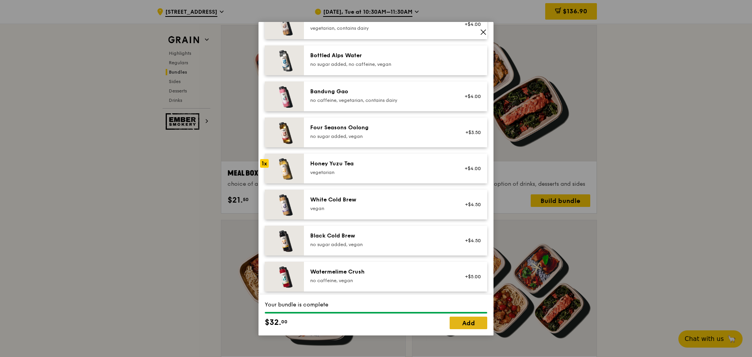
click at [465, 318] on link "Add" at bounding box center [468, 322] width 38 height 13
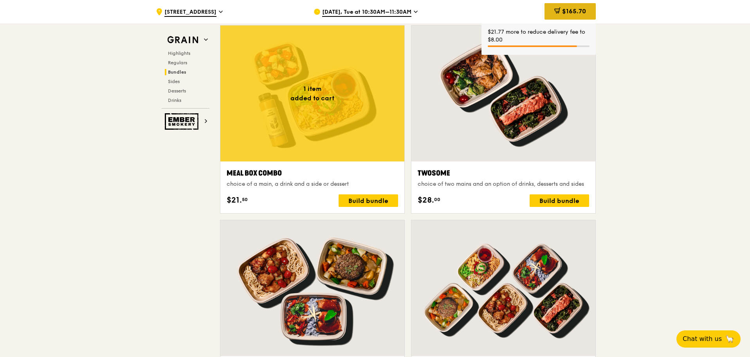
click at [569, 14] on span "$165.70" at bounding box center [574, 10] width 24 height 7
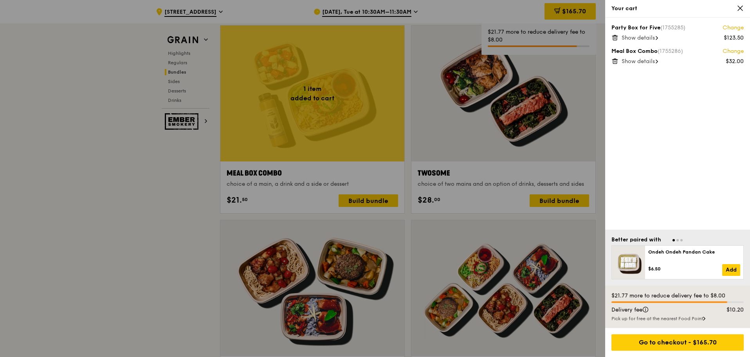
click at [629, 32] on div "Party Box for Five (1755285) Change $123.50 Show details" at bounding box center [678, 32] width 132 height 17
click at [629, 36] on span "Show details" at bounding box center [638, 37] width 33 height 7
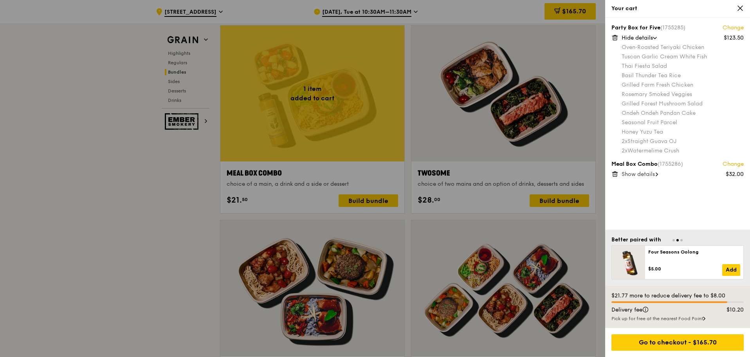
click at [637, 174] on span "Show details" at bounding box center [638, 174] width 33 height 7
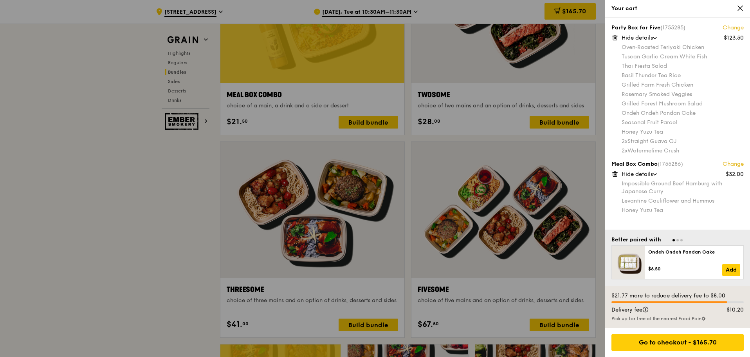
scroll to position [1128, 0]
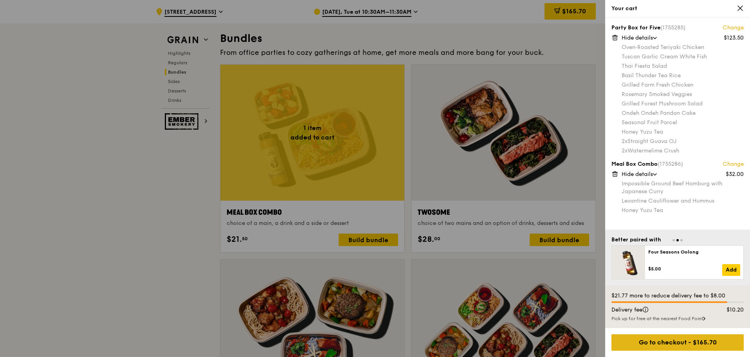
click at [669, 342] on div "Go to checkout - $165.70" at bounding box center [678, 342] width 132 height 16
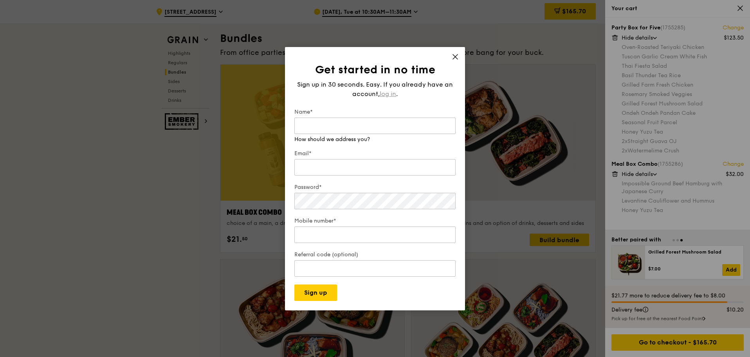
click at [394, 96] on span "log in" at bounding box center [388, 93] width 16 height 9
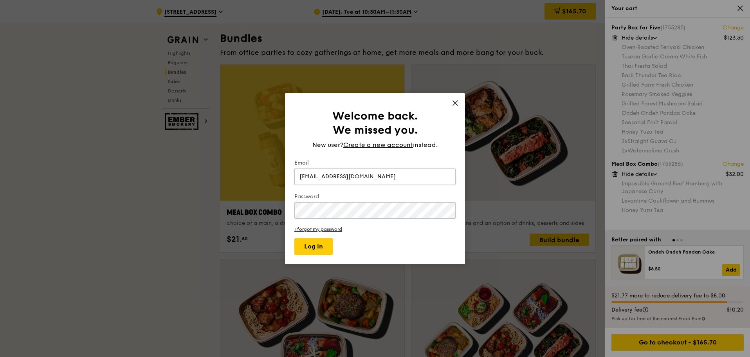
type input "[EMAIL_ADDRESS][DOMAIN_NAME]"
click at [319, 250] on button "Log in" at bounding box center [313, 246] width 38 height 16
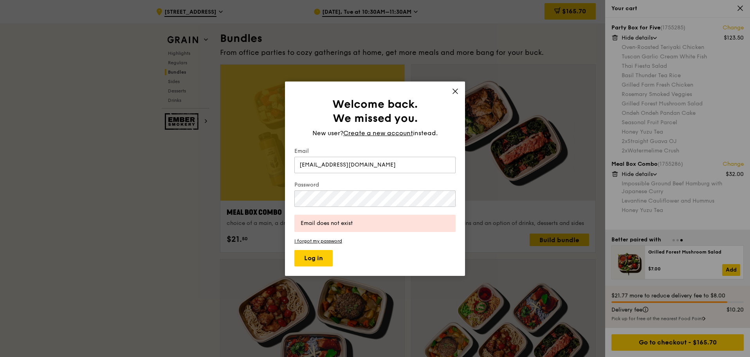
click at [460, 90] on div "Welcome back. We missed you. New user? Create a new account instead. Email [EMA…" at bounding box center [375, 178] width 180 height 194
click at [459, 92] on icon at bounding box center [455, 91] width 7 height 7
